Goal: Information Seeking & Learning: Learn about a topic

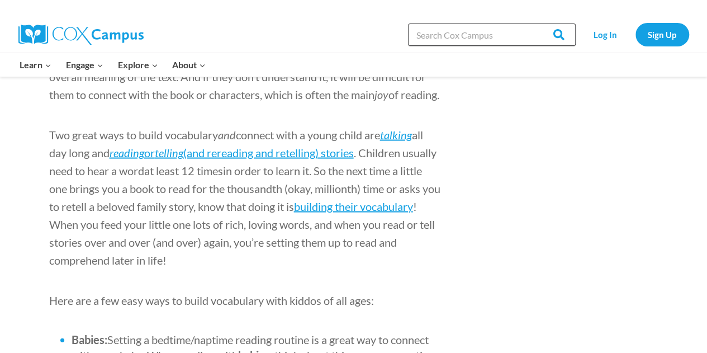
click at [441, 37] on input "Search in https://coxcampus.org/" at bounding box center [492, 34] width 168 height 22
type input "assessing"
click at [532, 23] on input "Search" at bounding box center [554, 34] width 44 height 22
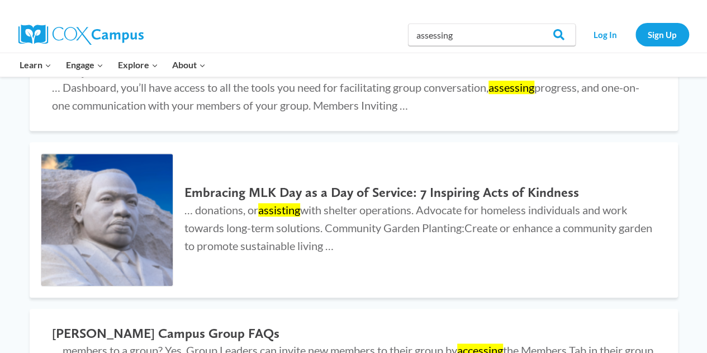
scroll to position [547, 0]
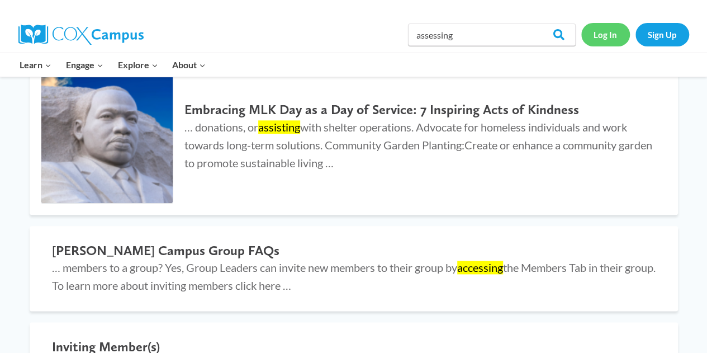
click at [600, 36] on link "Log In" at bounding box center [605, 34] width 49 height 23
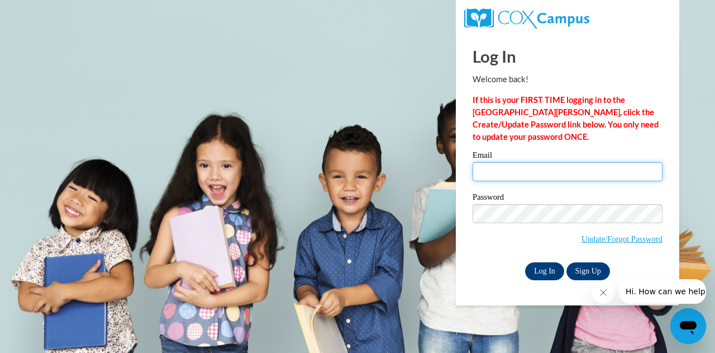
type input "[EMAIL_ADDRESS][PERSON_NAME][DOMAIN_NAME]"
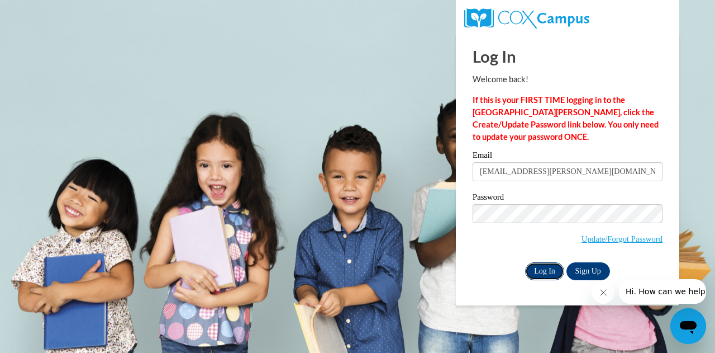
click at [545, 276] on input "Log In" at bounding box center [544, 271] width 39 height 18
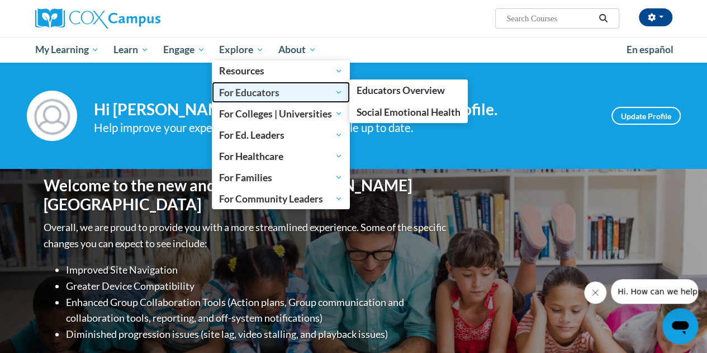
click at [260, 102] on link "For Educators" at bounding box center [281, 92] width 138 height 21
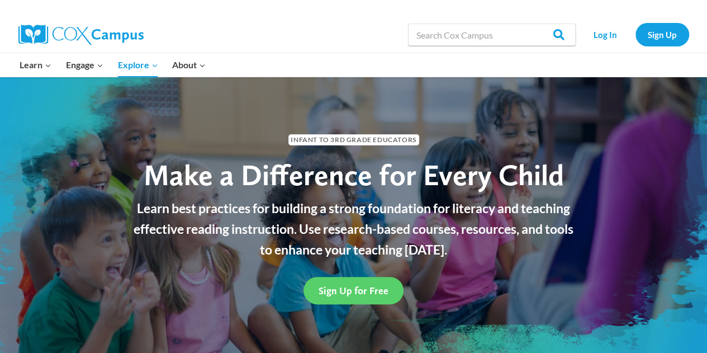
click at [260, 102] on div "Infant to 3rd Grade Educators Make a Difference for Every Child Learn best prac…" at bounding box center [353, 216] width 707 height 279
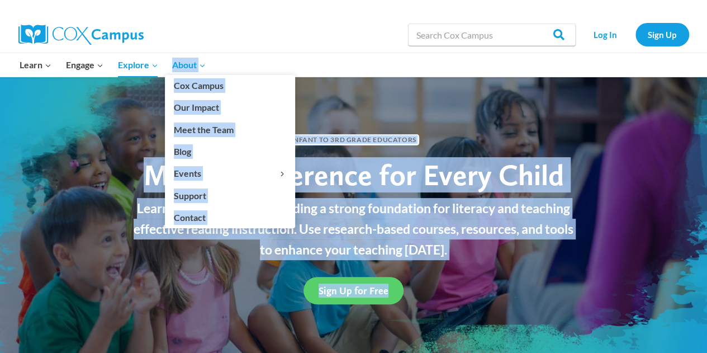
drag, startPoint x: 0, startPoint y: 0, endPoint x: 168, endPoint y: 71, distance: 182.1
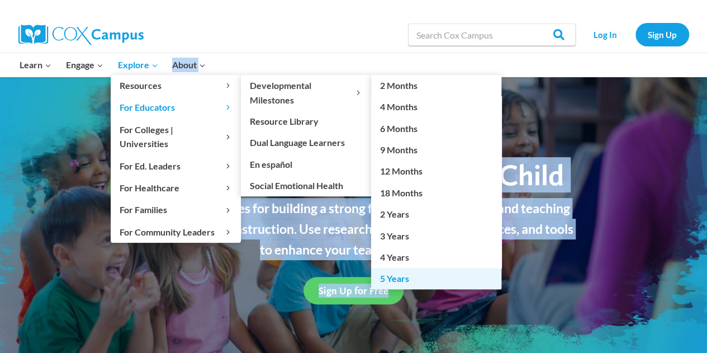
click at [395, 283] on link "5 Years" at bounding box center [436, 278] width 130 height 21
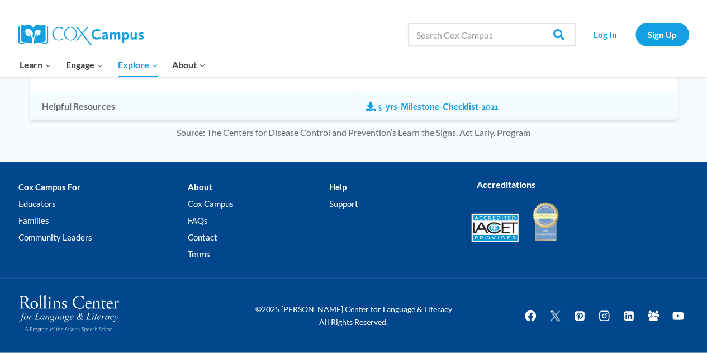
scroll to position [1275, 0]
click at [450, 40] on input "Search in https://coxcampus.org/" at bounding box center [492, 34] width 168 height 22
click at [591, 32] on link "Log In" at bounding box center [605, 34] width 49 height 23
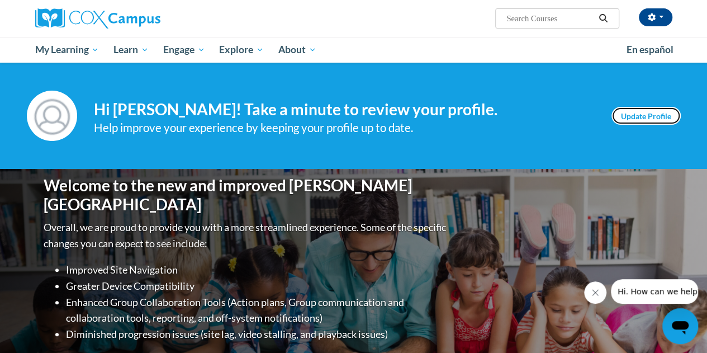
click at [660, 117] on link "Update Profile" at bounding box center [645, 116] width 69 height 18
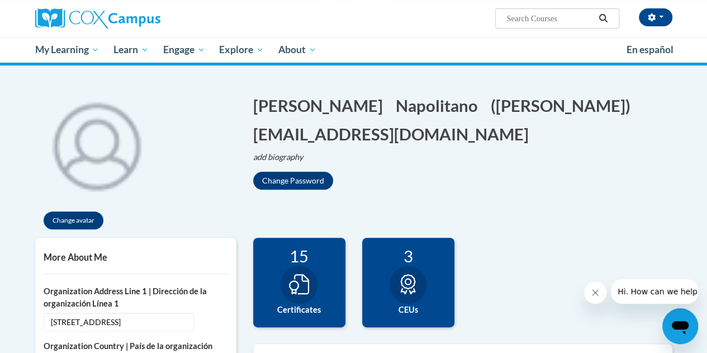
scroll to position [64, 0]
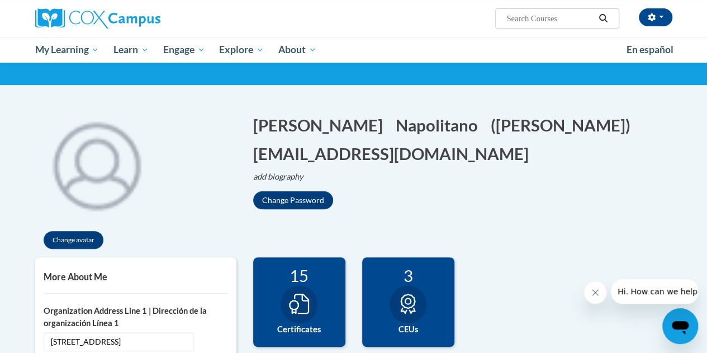
click at [289, 303] on icon at bounding box center [299, 303] width 20 height 20
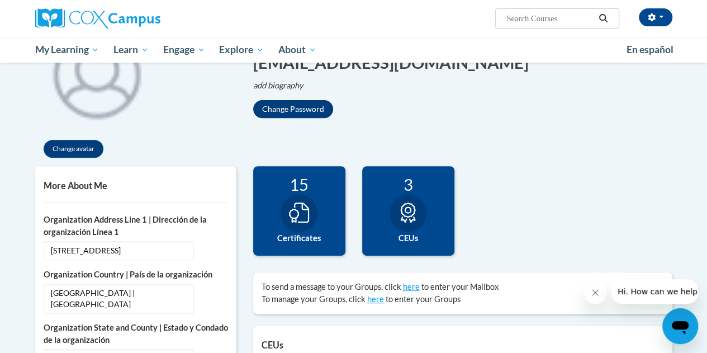
scroll to position [156, 0]
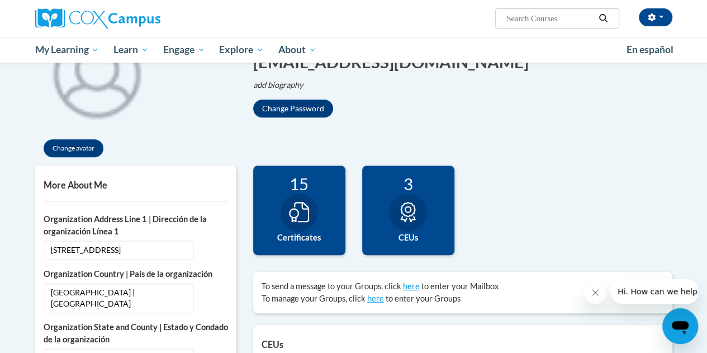
click at [420, 211] on div at bounding box center [408, 212] width 37 height 38
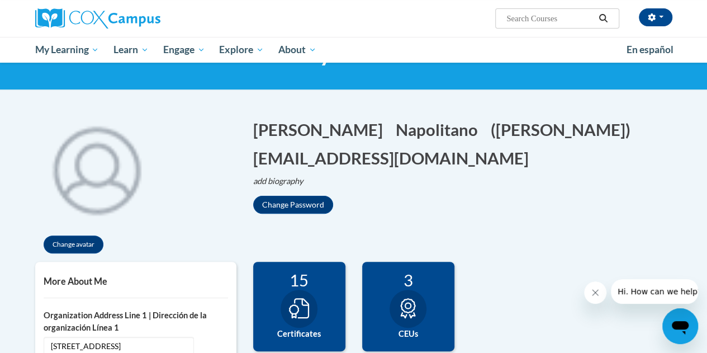
scroll to position [0, 0]
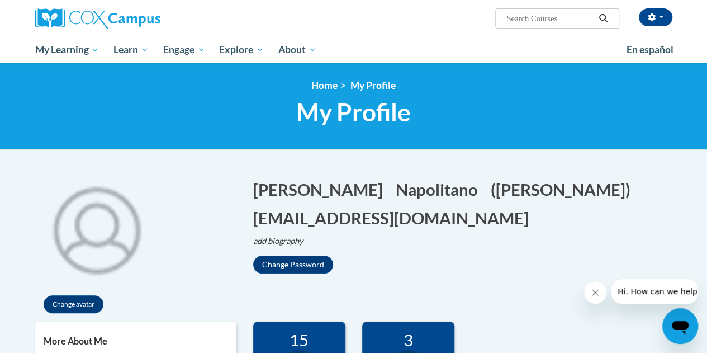
click at [539, 20] on input "Search..." at bounding box center [549, 18] width 89 height 13
type input "Phonics"
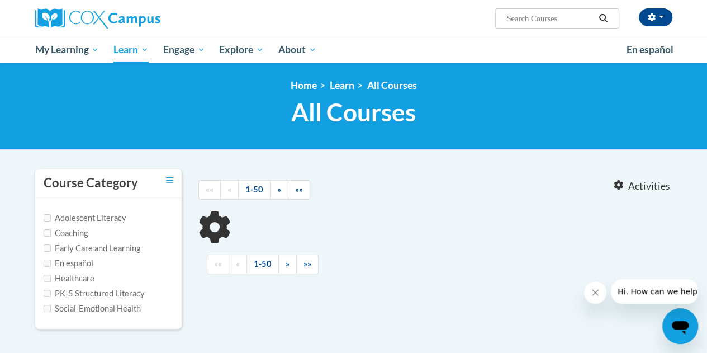
type input "Phonics"
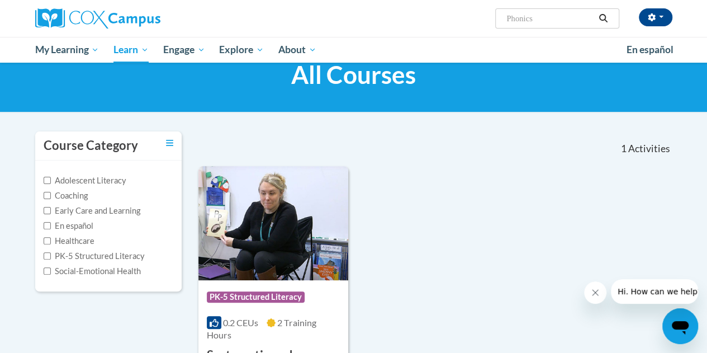
scroll to position [38, 0]
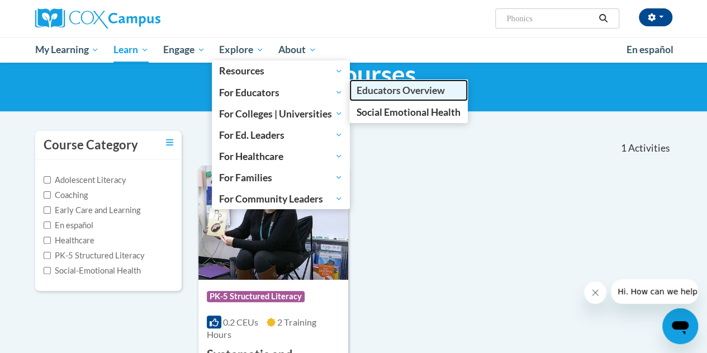
click at [367, 90] on span "Educators Overview" at bounding box center [401, 90] width 88 height 12
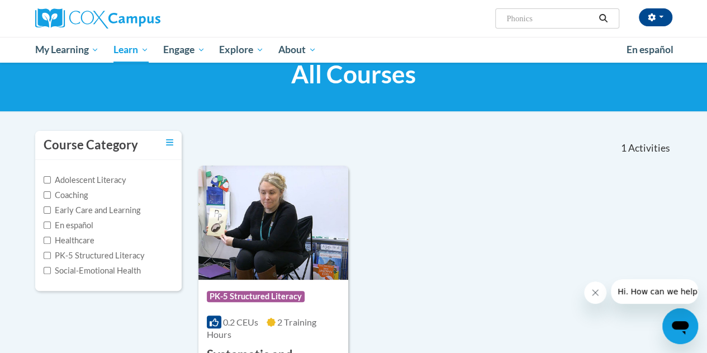
scroll to position [0, 0]
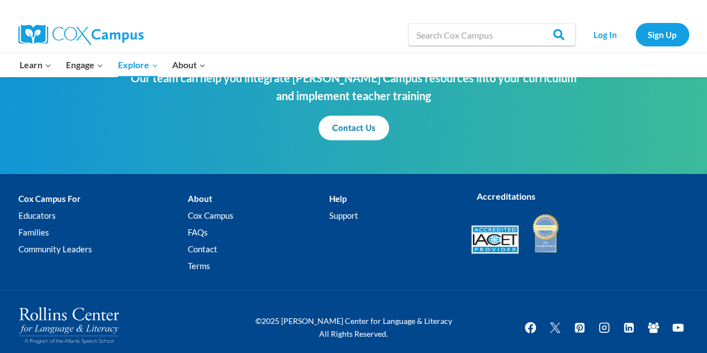
scroll to position [1403, 0]
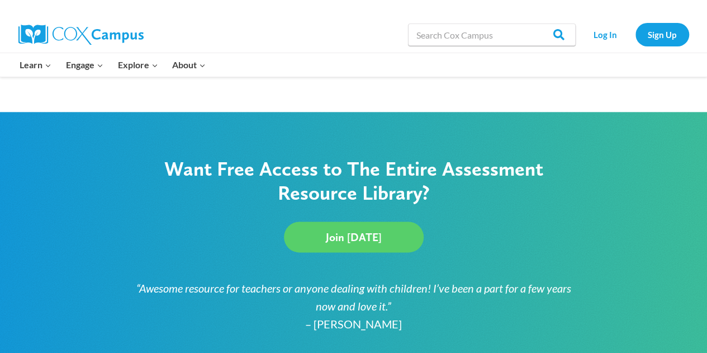
scroll to position [715, 0]
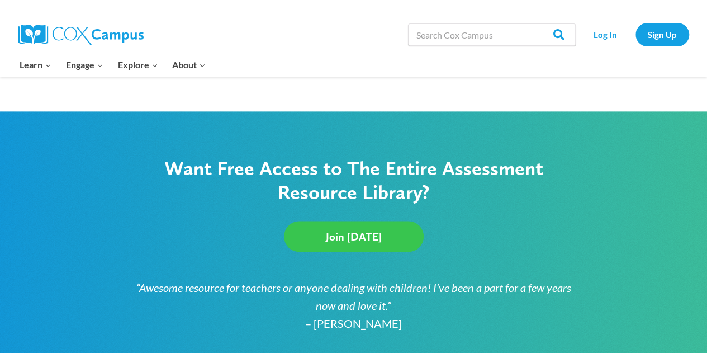
click at [360, 240] on span "Join Today" at bounding box center [354, 236] width 56 height 13
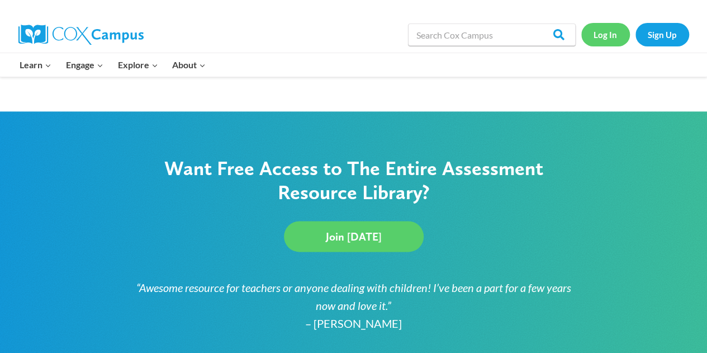
click at [608, 30] on link "Log In" at bounding box center [605, 34] width 49 height 23
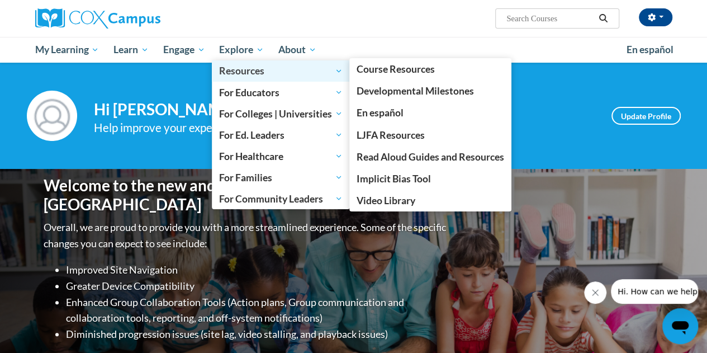
click at [232, 72] on span "Resources" at bounding box center [281, 70] width 124 height 13
click at [332, 77] on span "Resources" at bounding box center [281, 70] width 124 height 13
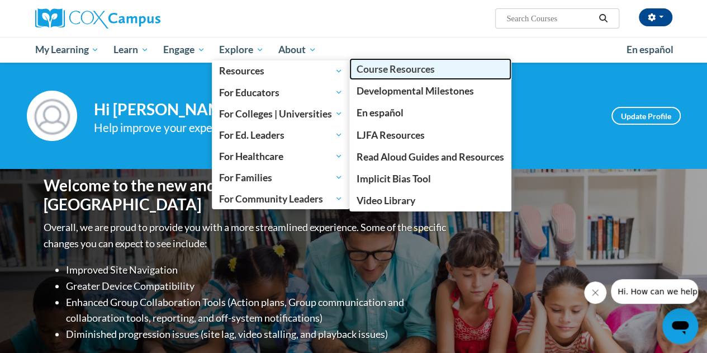
click at [377, 71] on span "Course Resources" at bounding box center [396, 69] width 78 height 12
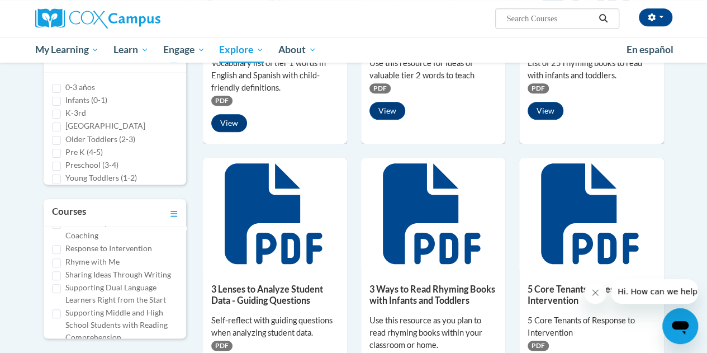
scroll to position [291, 0]
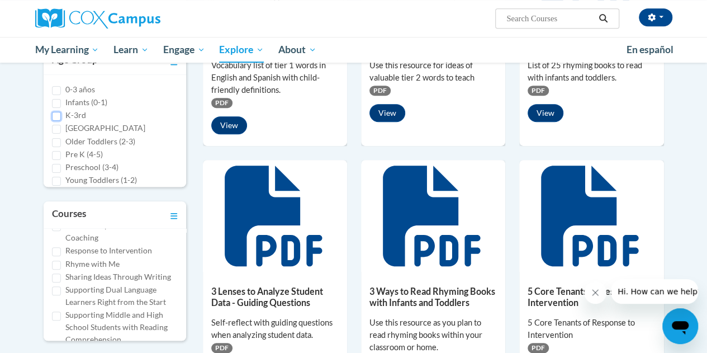
click at [56, 112] on input "K-3rd" at bounding box center [56, 116] width 9 height 9
checkbox input "true"
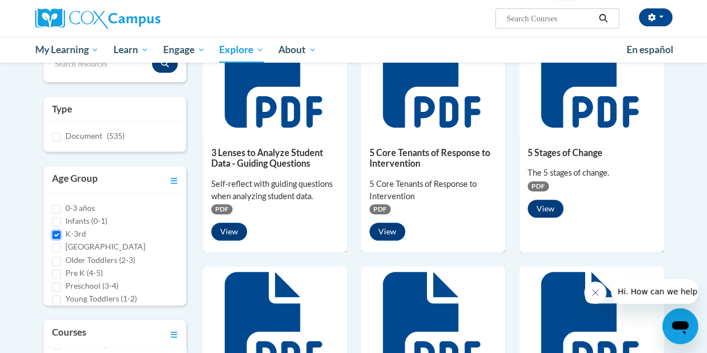
scroll to position [155, 0]
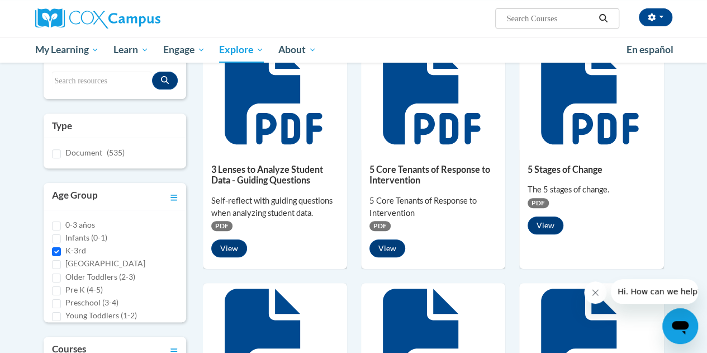
click at [582, 20] on input "Search..." at bounding box center [549, 18] width 89 height 13
type input "assessments"
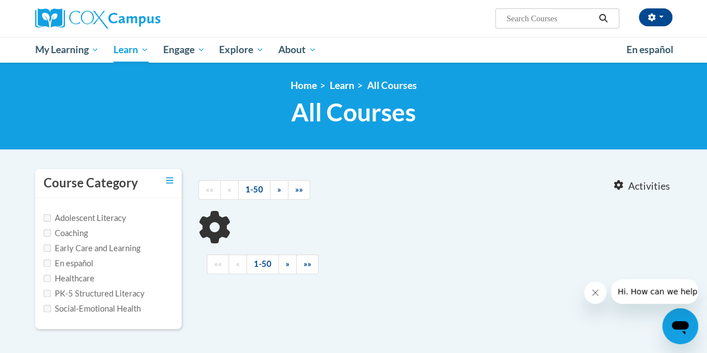
type input "assessments"
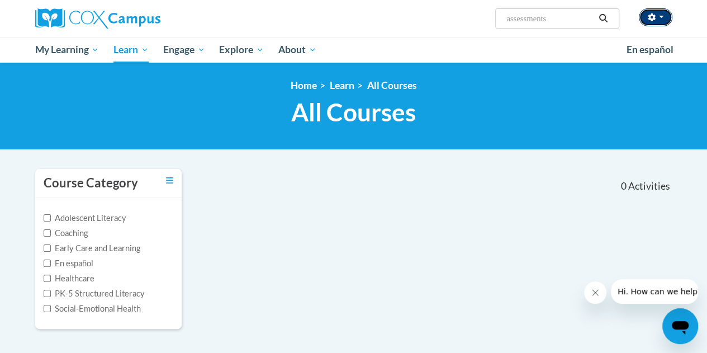
click at [669, 16] on button "button" at bounding box center [656, 17] width 34 height 18
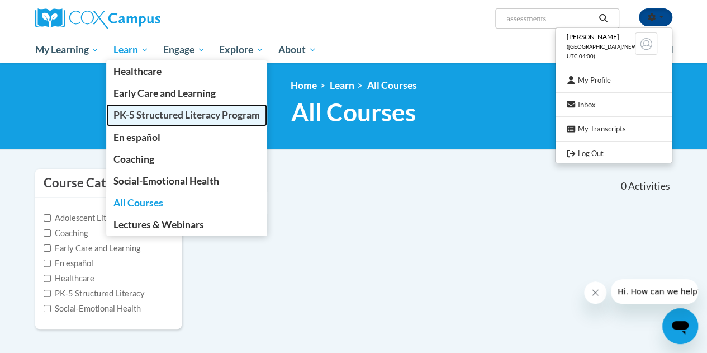
click at [132, 112] on span "PK-5 Structured Literacy Program" at bounding box center [186, 115] width 146 height 12
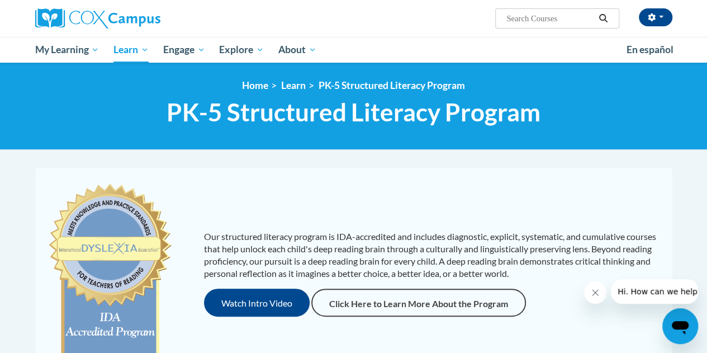
click at [538, 26] on span "Search Search..." at bounding box center [557, 18] width 124 height 20
click at [538, 24] on input "Search..." at bounding box center [549, 18] width 89 height 13
type input "k-5 resources"
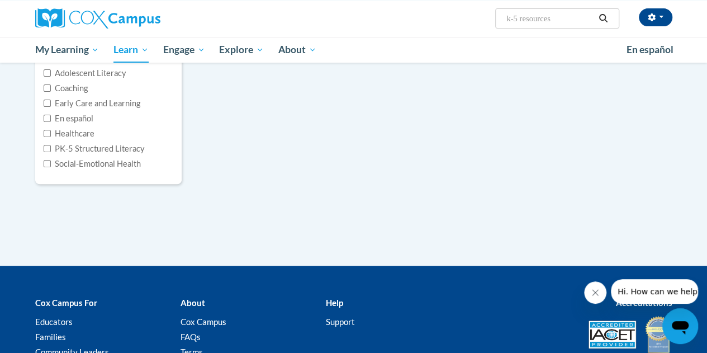
scroll to position [158, 0]
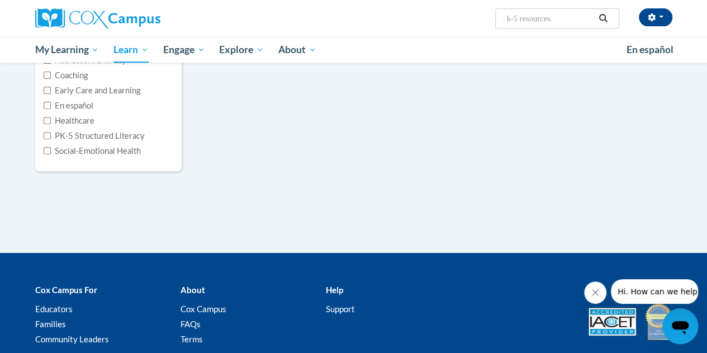
click at [563, 17] on input "k-5 resources" at bounding box center [549, 18] width 89 height 13
type input "assess your students"
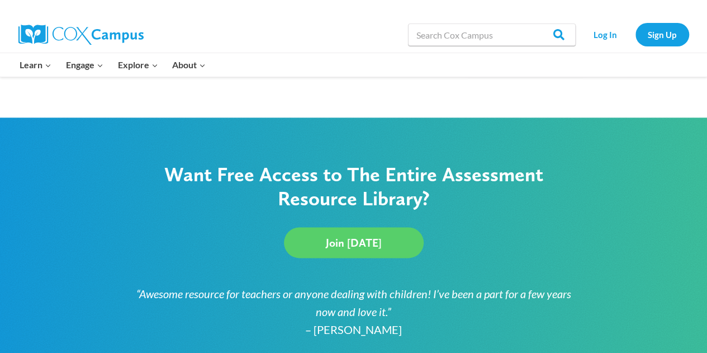
scroll to position [709, 0]
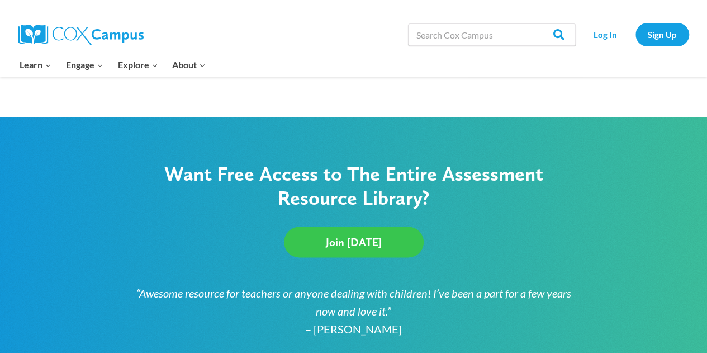
click at [346, 249] on link "Join Today" at bounding box center [354, 241] width 140 height 31
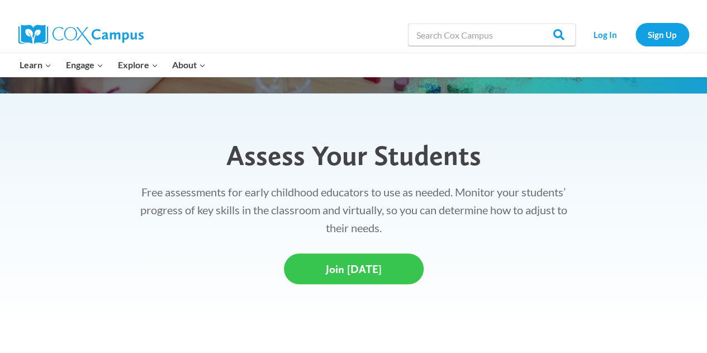
scroll to position [264, 0]
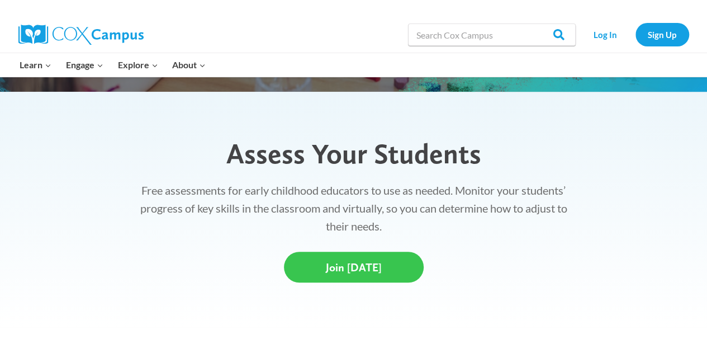
click at [367, 270] on span "Join Today" at bounding box center [354, 266] width 56 height 13
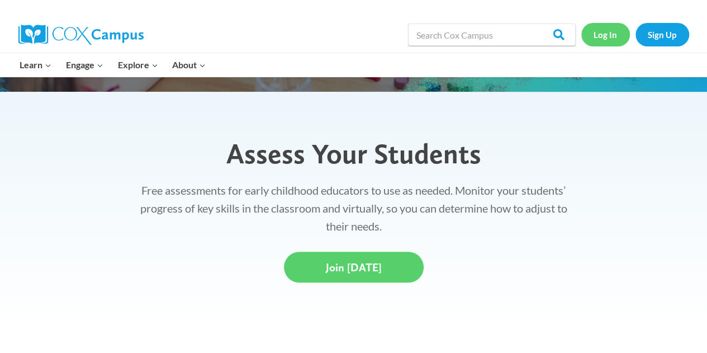
click at [623, 38] on link "Log In" at bounding box center [605, 34] width 49 height 23
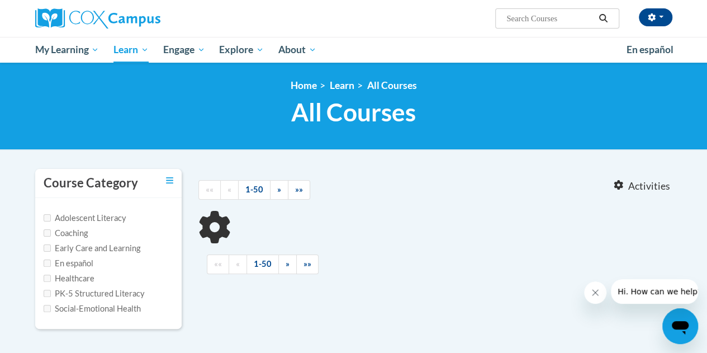
type input "assess your students"
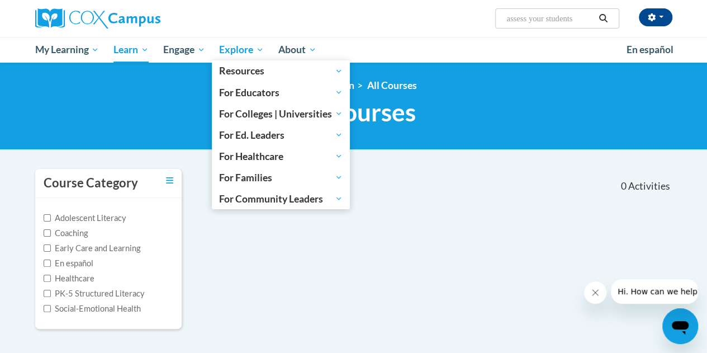
click at [220, 52] on span "Explore" at bounding box center [241, 49] width 45 height 13
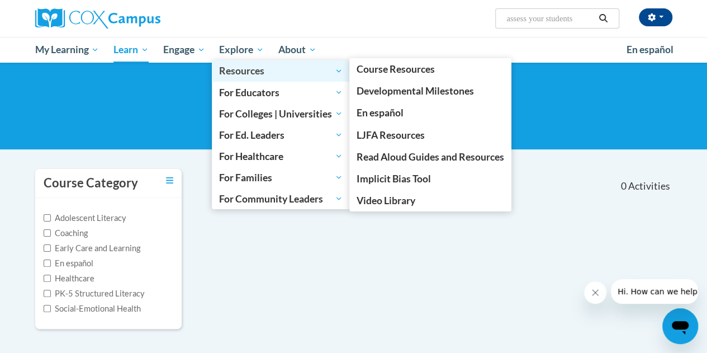
click at [237, 72] on span "Resources" at bounding box center [281, 70] width 124 height 13
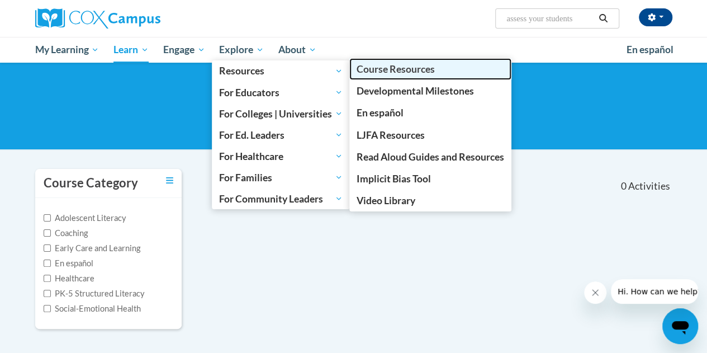
click at [378, 72] on span "Course Resources" at bounding box center [396, 69] width 78 height 12
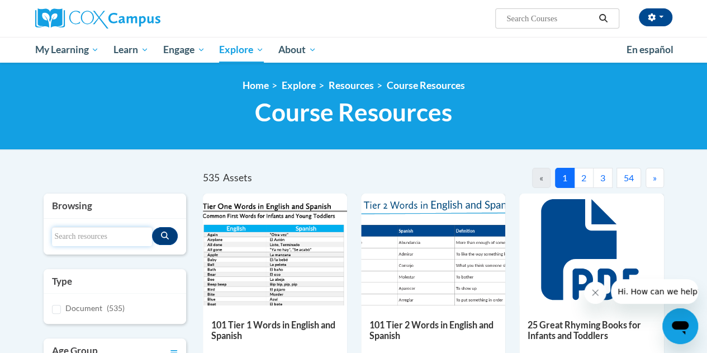
click at [118, 235] on input "Search resources" at bounding box center [102, 236] width 100 height 19
type input "core phonics assessment"
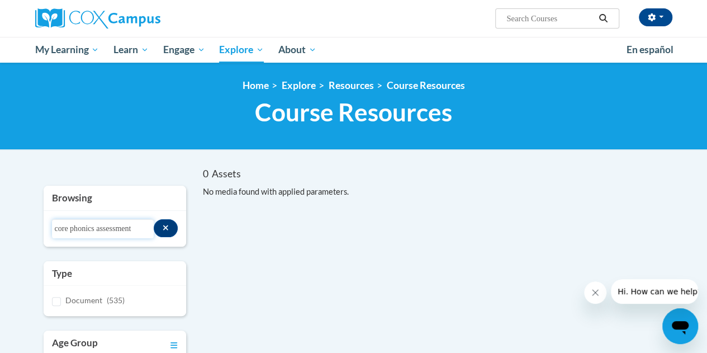
drag, startPoint x: 144, startPoint y: 232, endPoint x: 12, endPoint y: 230, distance: 131.9
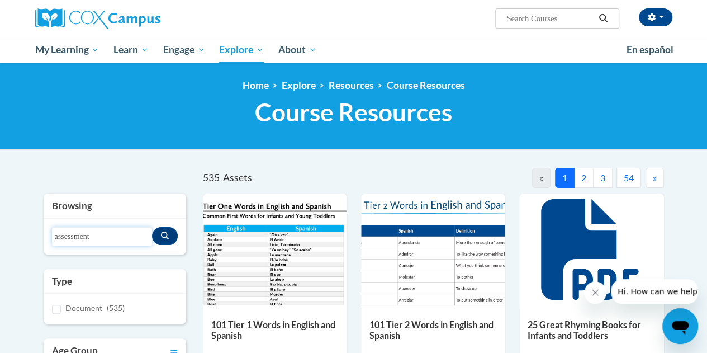
type input "assessment"
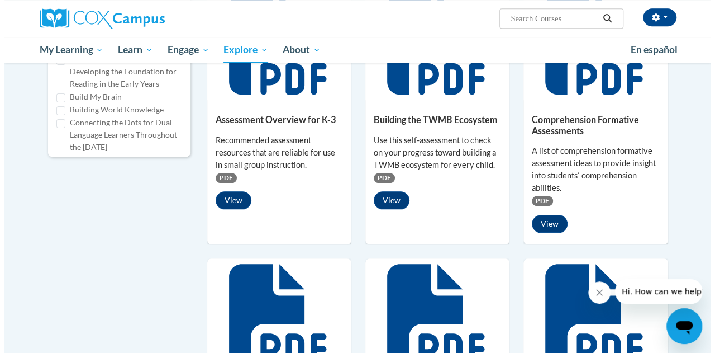
scroll to position [475, 0]
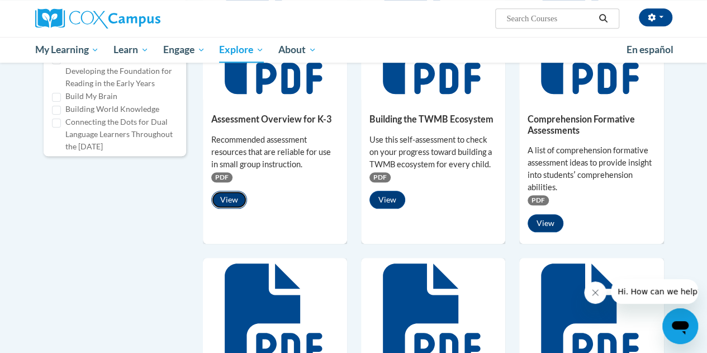
click at [230, 203] on button "View" at bounding box center [229, 200] width 36 height 18
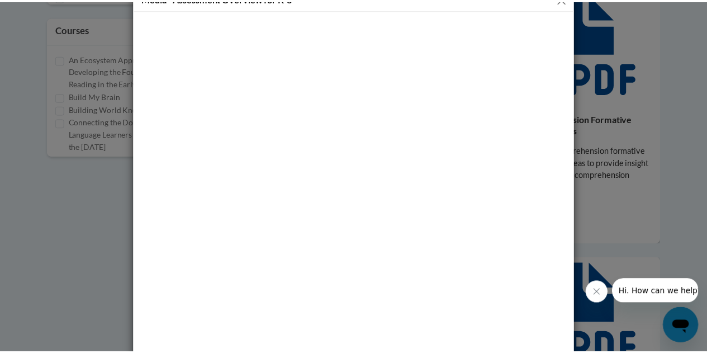
scroll to position [0, 0]
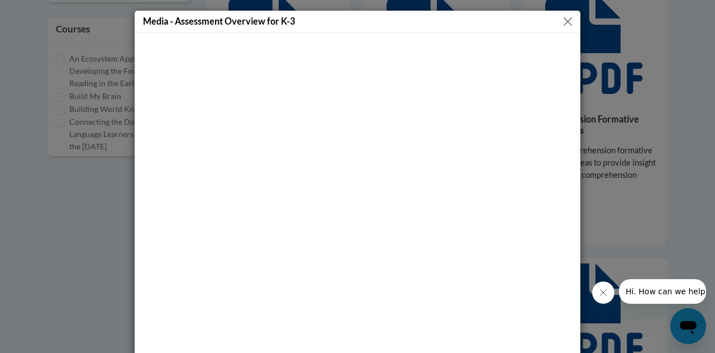
click at [565, 20] on button "Close" at bounding box center [568, 22] width 14 height 14
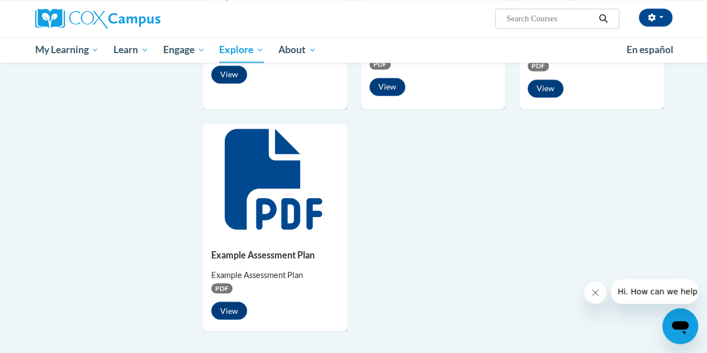
scroll to position [883, 0]
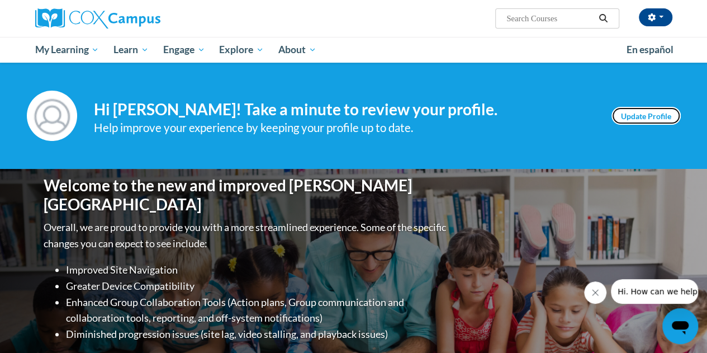
click at [634, 107] on link "Update Profile" at bounding box center [645, 116] width 69 height 18
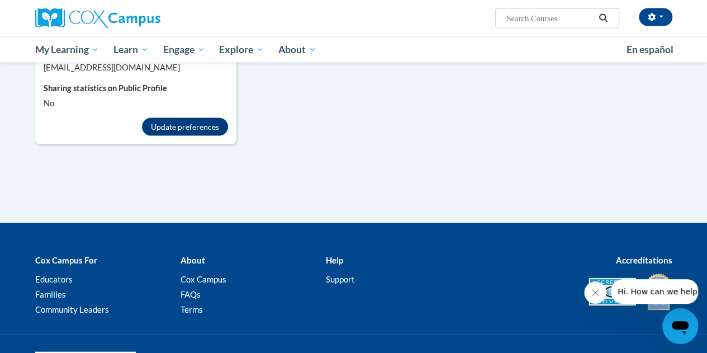
scroll to position [1102, 0]
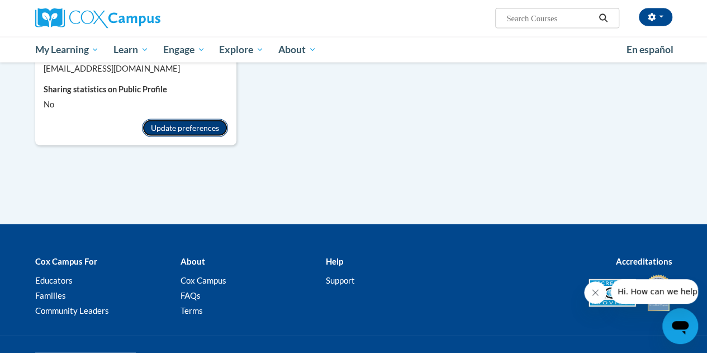
click at [183, 119] on button "Update preferences" at bounding box center [185, 128] width 86 height 18
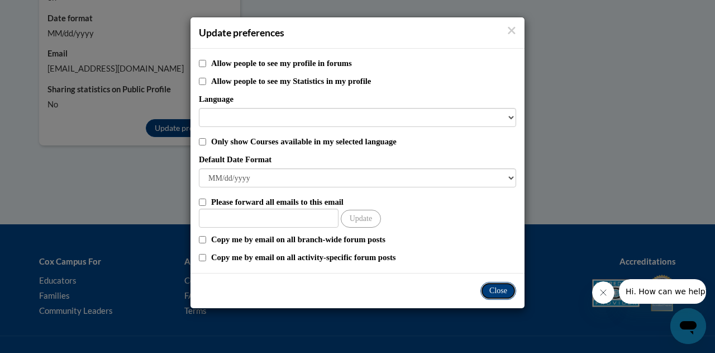
click at [499, 292] on button "Close" at bounding box center [499, 291] width 36 height 18
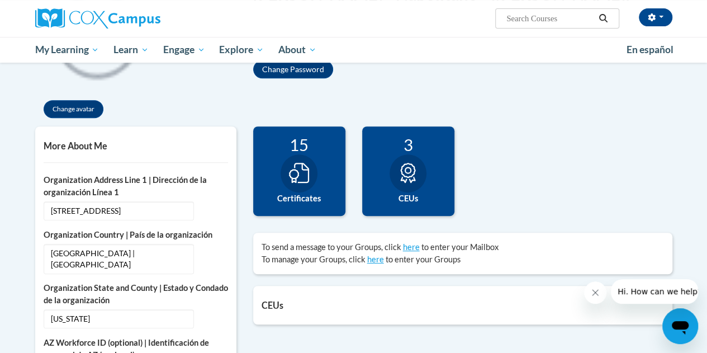
scroll to position [0, 0]
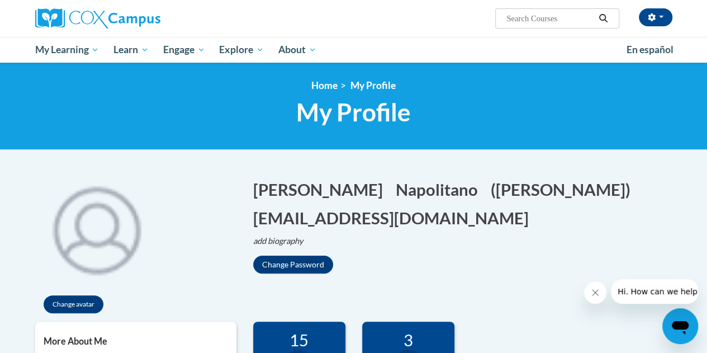
click at [530, 24] on input "Search..." at bounding box center [549, 18] width 89 height 13
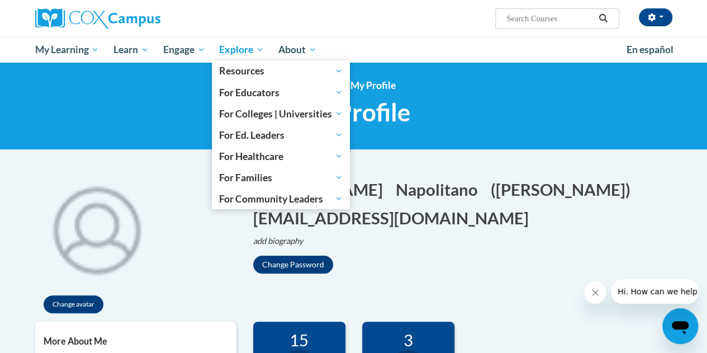
click at [231, 49] on span "Explore" at bounding box center [241, 49] width 45 height 13
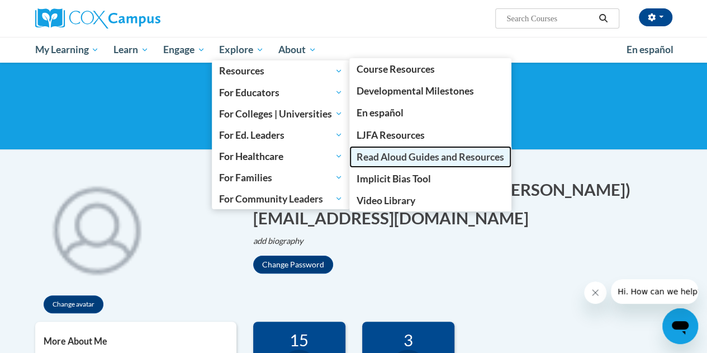
click at [428, 158] on span "Read Aloud Guides and Resources" at bounding box center [431, 157] width 148 height 12
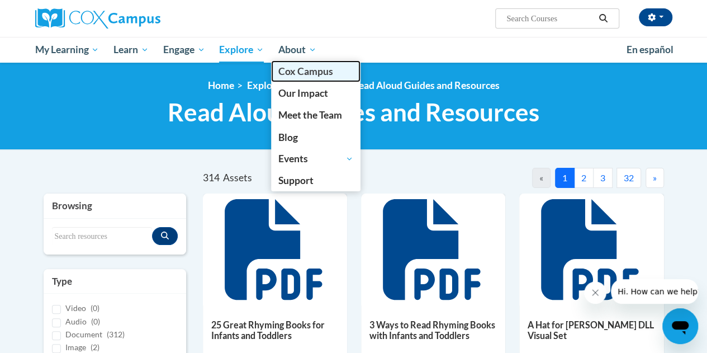
click at [289, 73] on span "Cox Campus" at bounding box center [305, 71] width 55 height 12
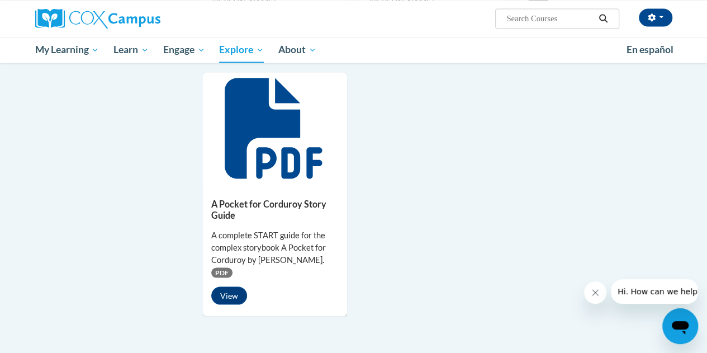
scroll to position [1117, 0]
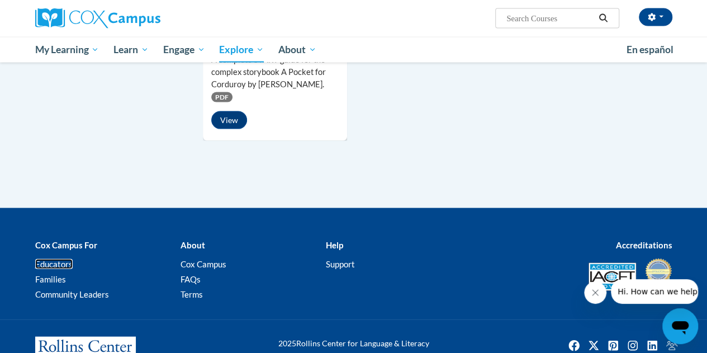
click at [60, 259] on link "Educators" at bounding box center [53, 264] width 37 height 10
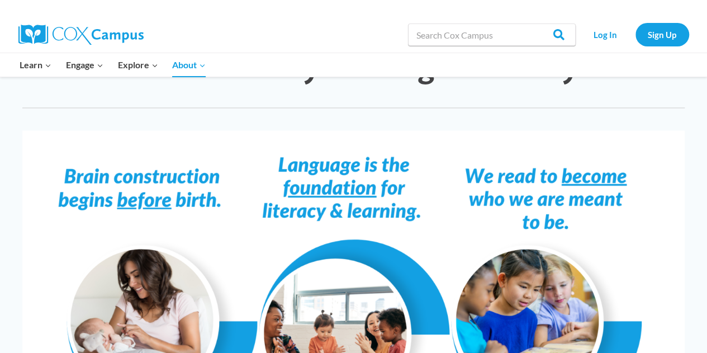
scroll to position [858, 0]
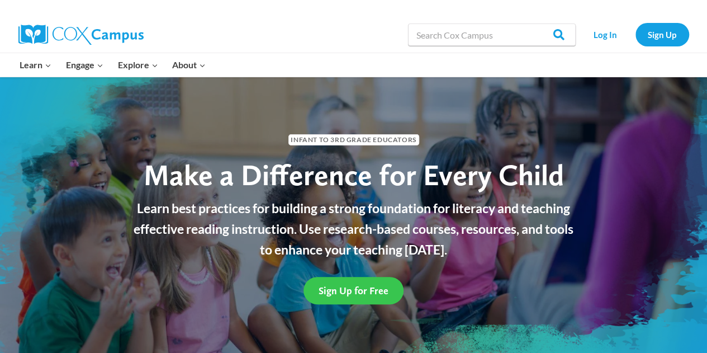
click at [349, 282] on link "Sign Up for Free" at bounding box center [353, 290] width 100 height 27
